Goal: Task Accomplishment & Management: Use online tool/utility

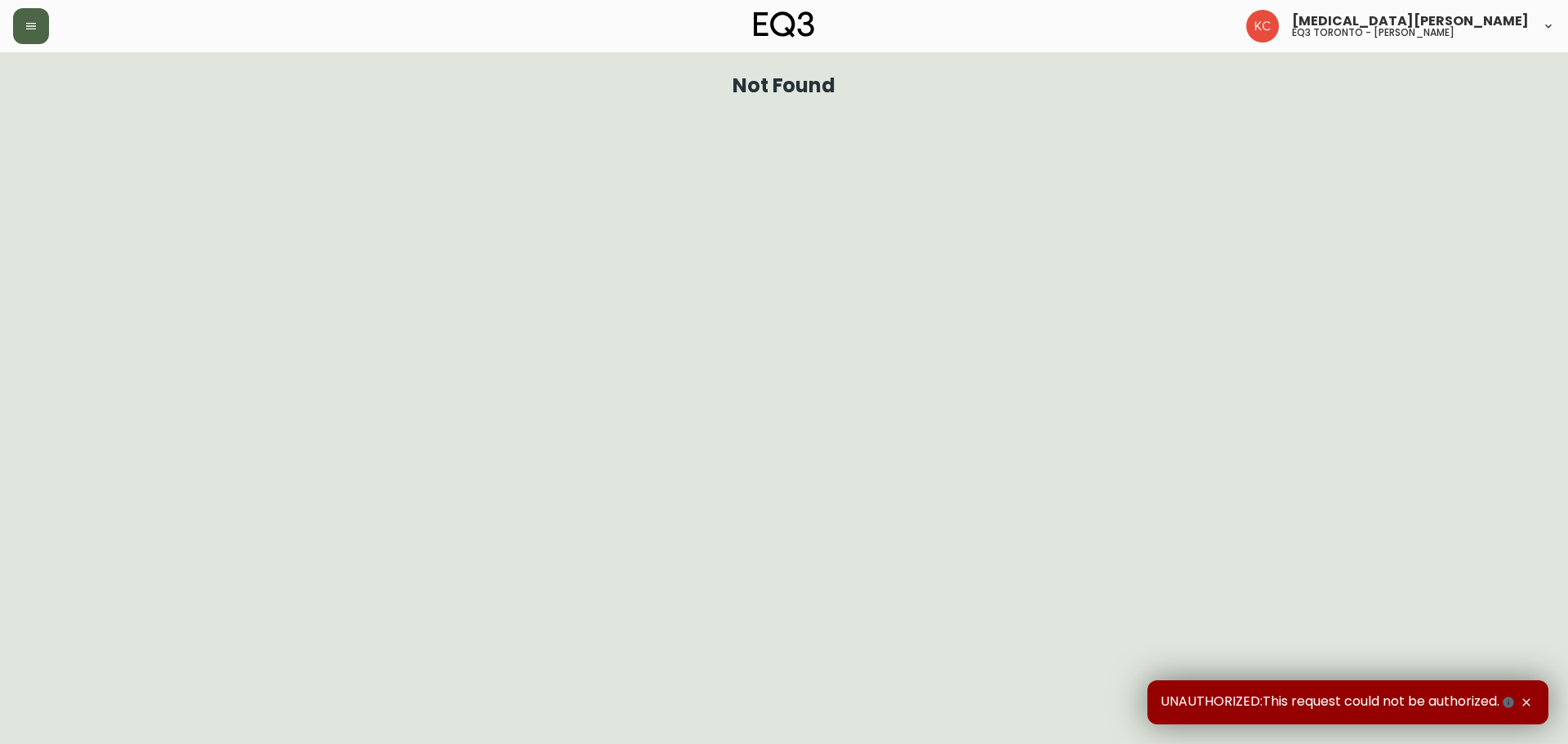
click at [22, 32] on button "button" at bounding box center [31, 25] width 36 height 36
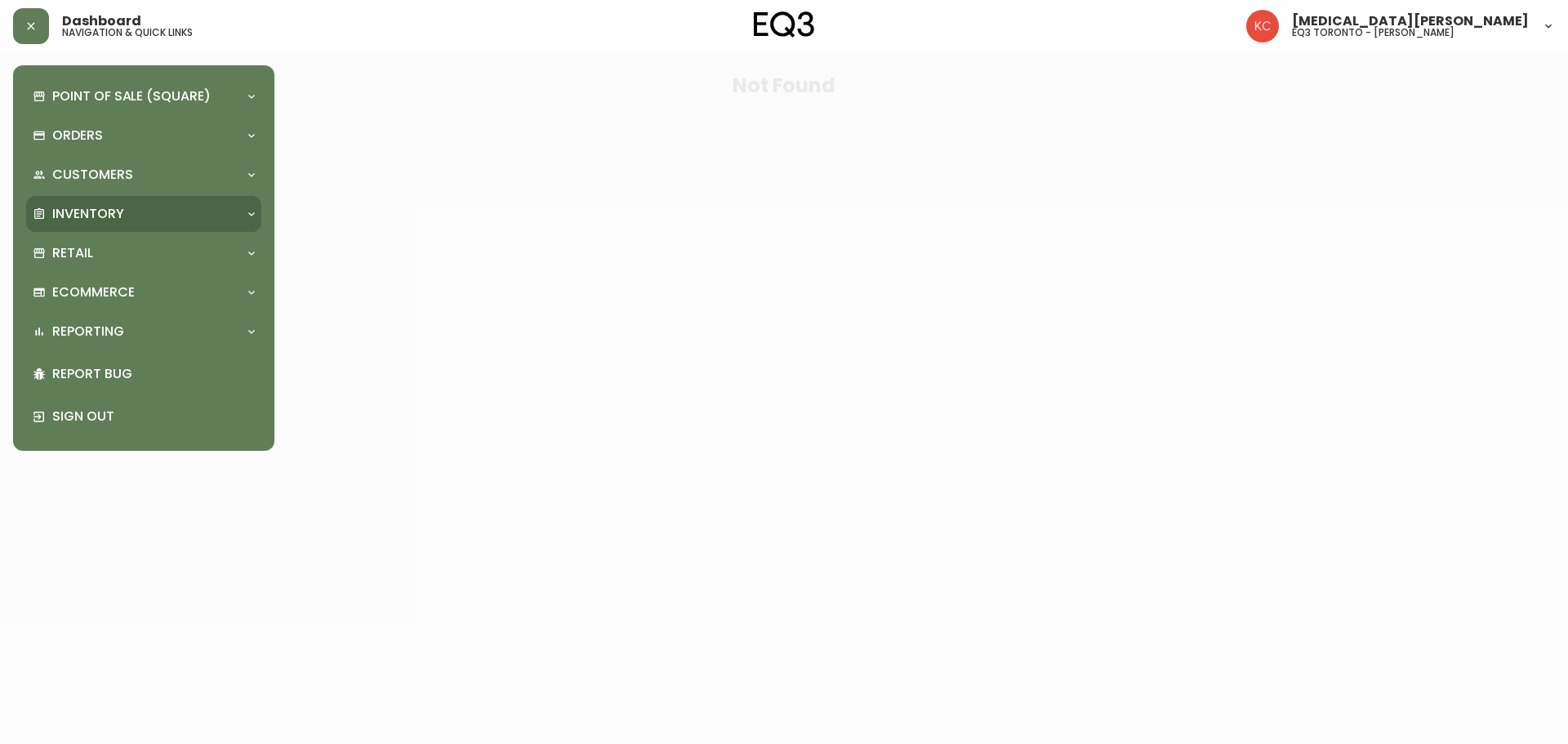
click at [112, 219] on p "Inventory" at bounding box center [88, 214] width 72 height 18
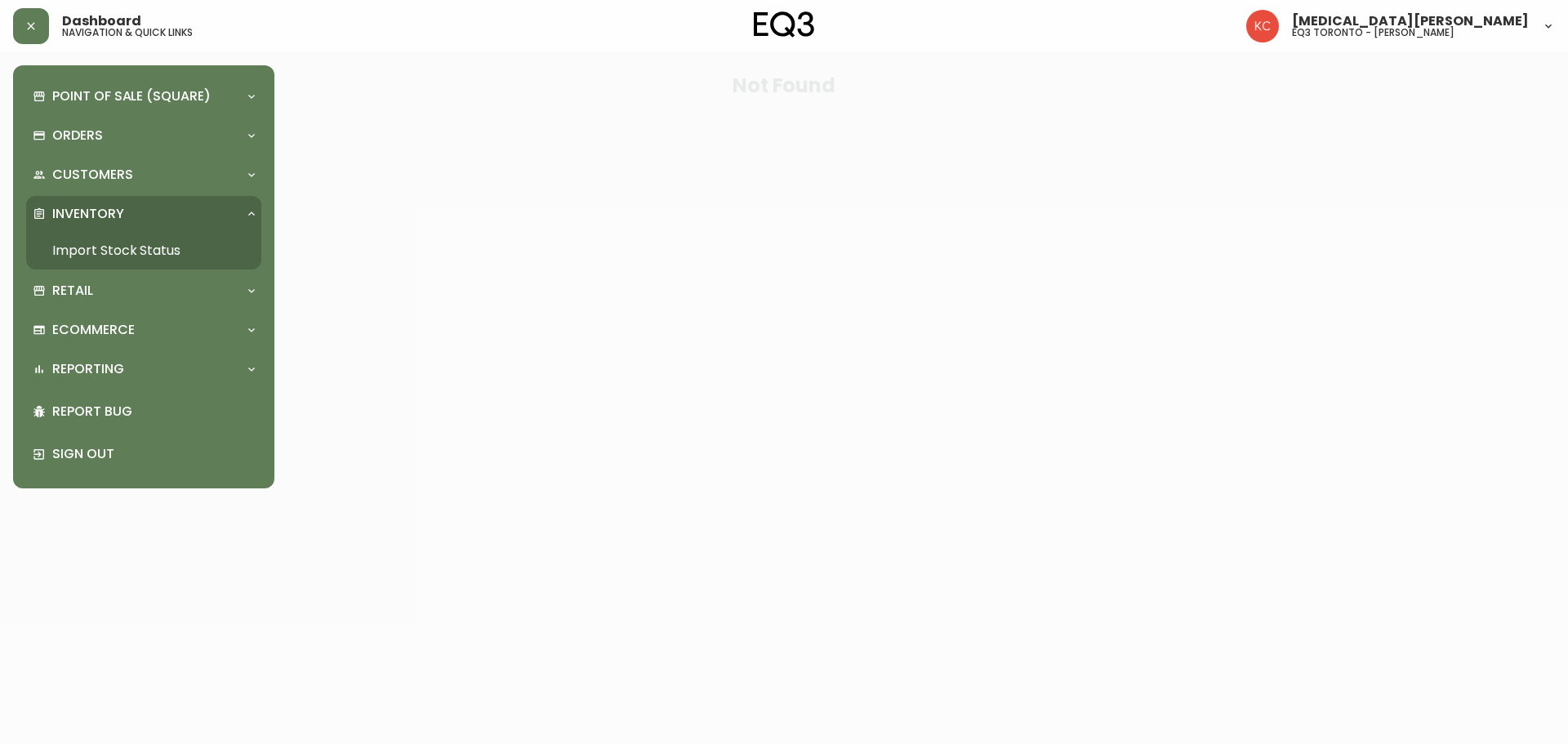
click at [159, 246] on link "Import Stock Status" at bounding box center [144, 251] width 236 height 38
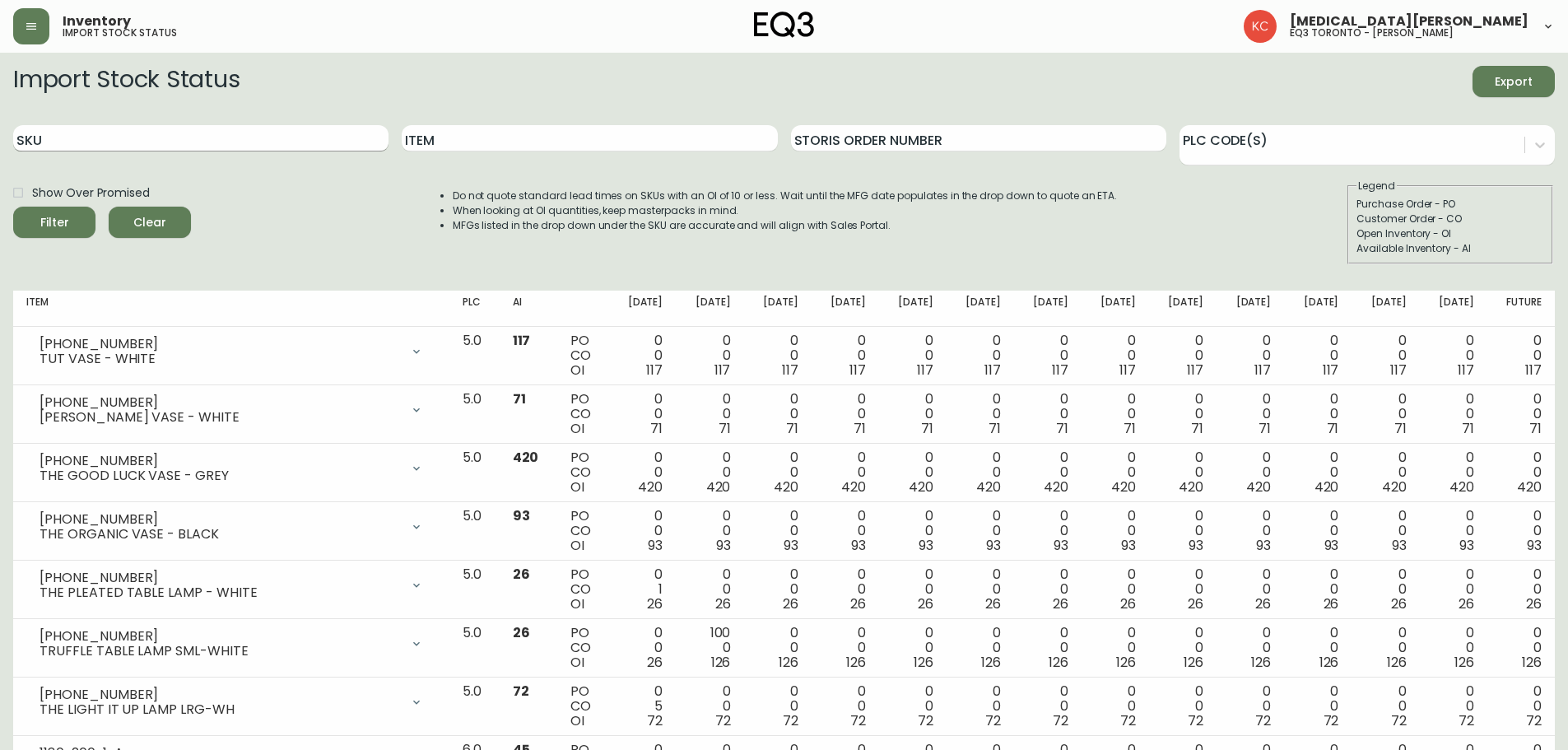
click at [95, 138] on input "SKU" at bounding box center [200, 139] width 375 height 27
